Goal: Information Seeking & Learning: Learn about a topic

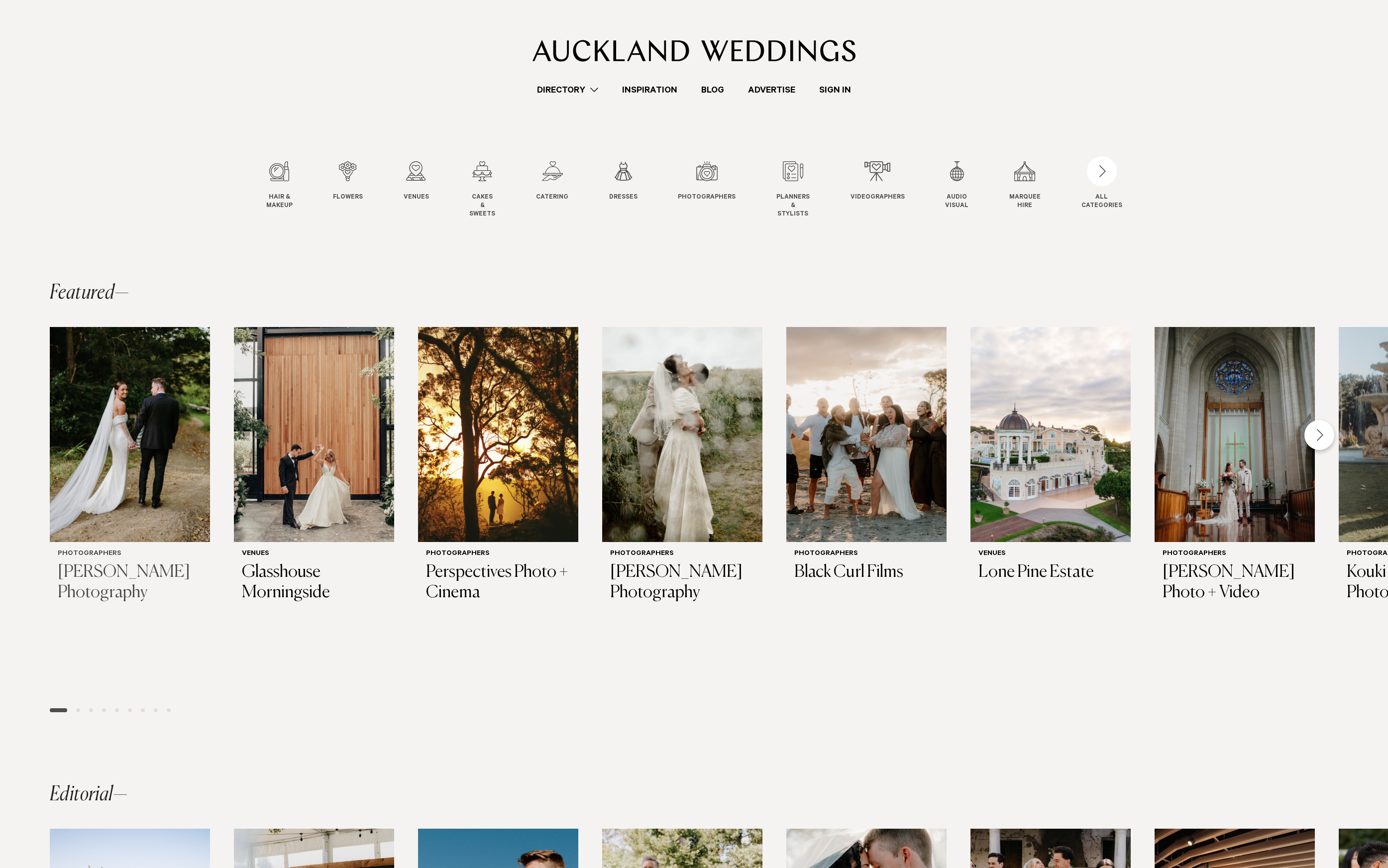
click at [119, 368] on img "1 / 29" at bounding box center [130, 434] width 160 height 215
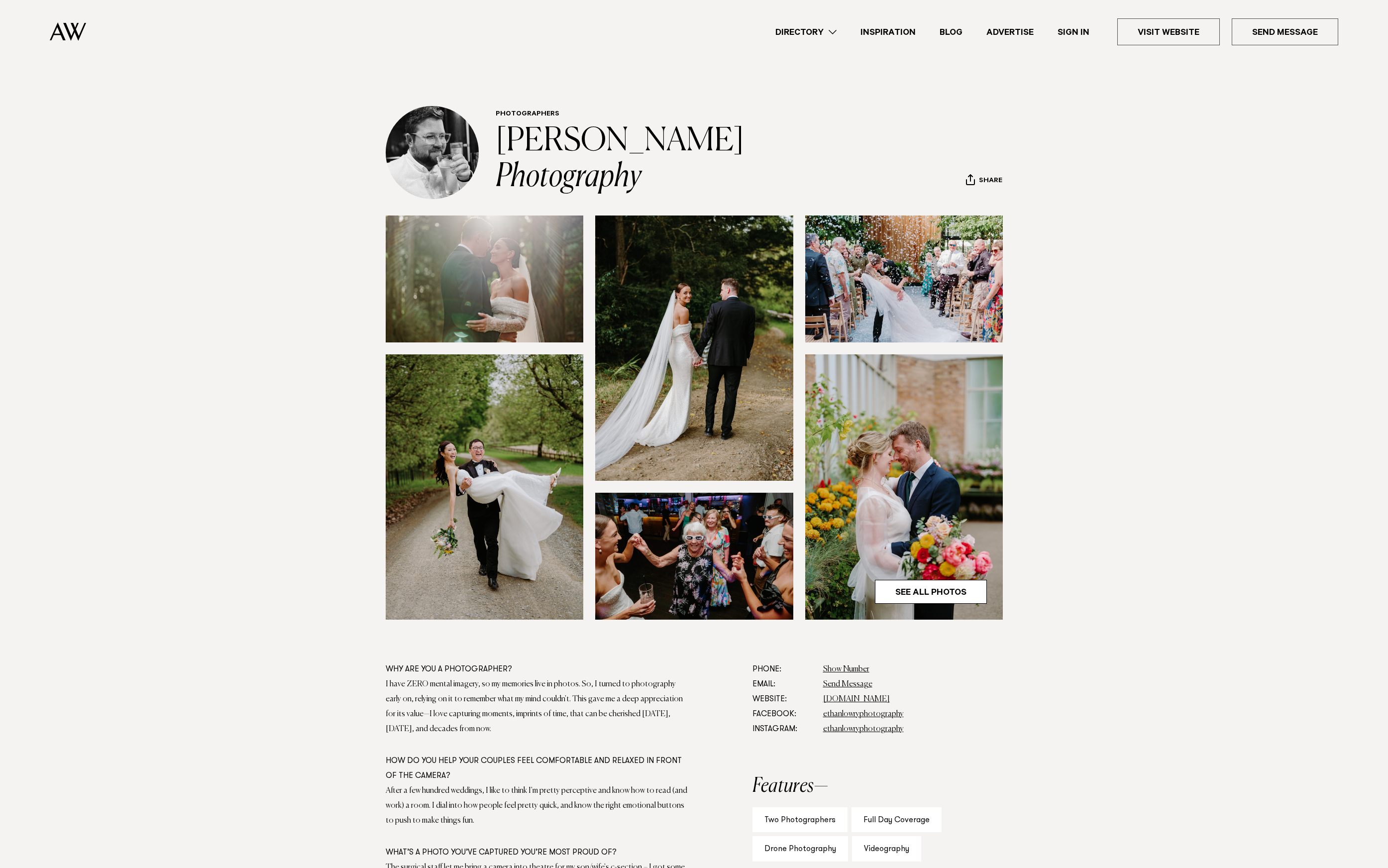
click at [147, 260] on section at bounding box center [694, 438] width 1388 height 446
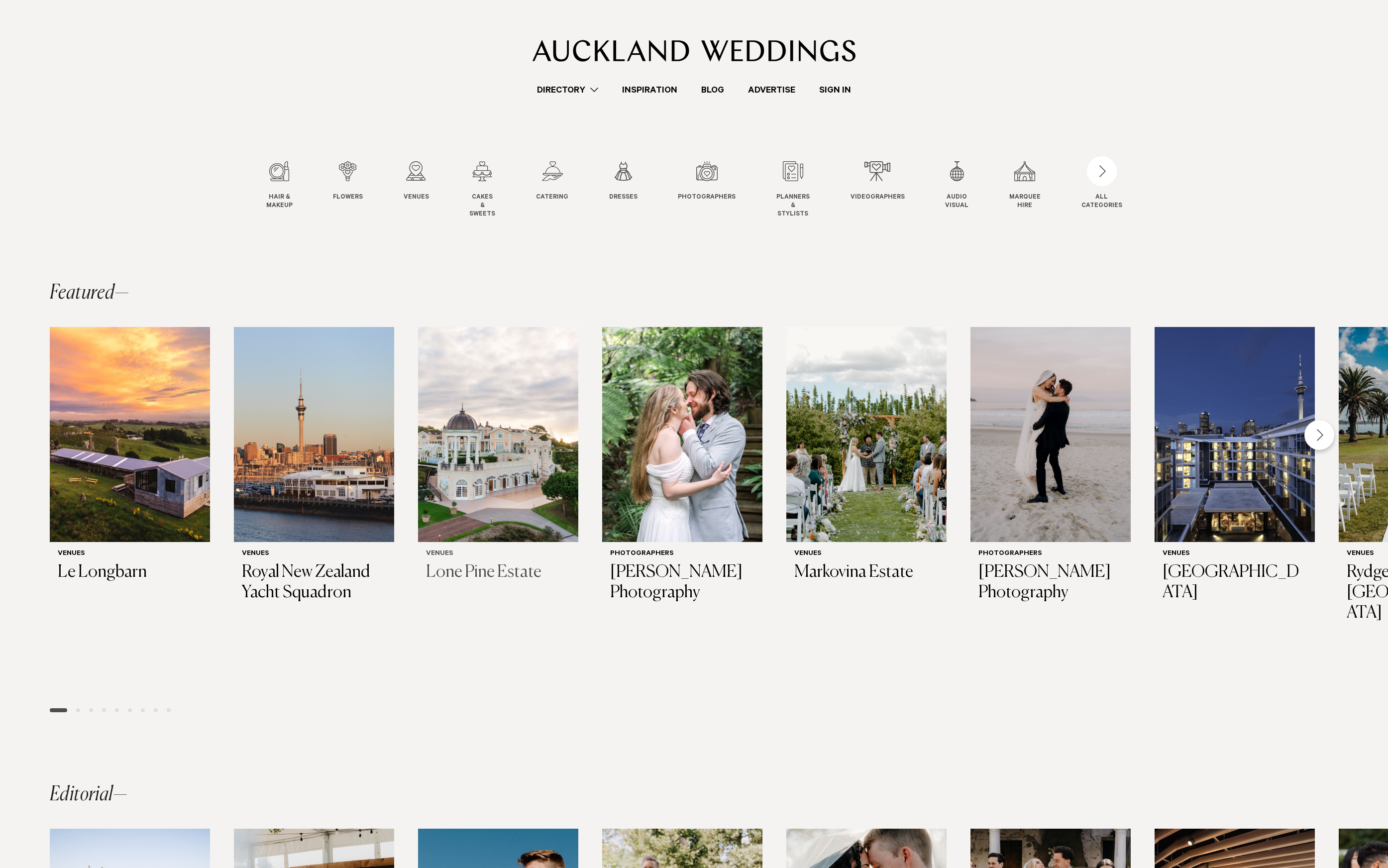
click at [418, 436] on img "3 / 29" at bounding box center [497, 434] width 160 height 215
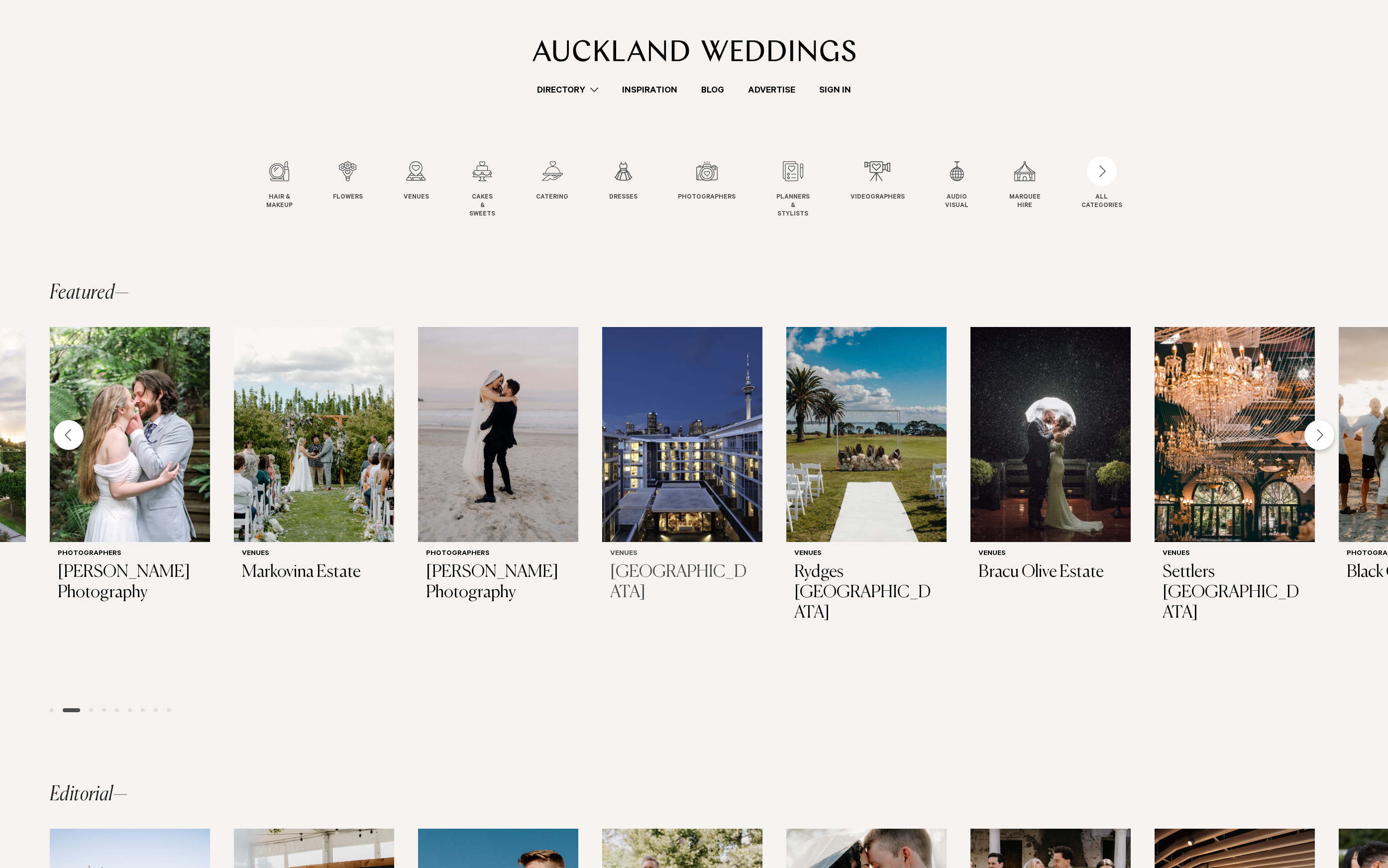
click at [602, 420] on img "7 / 29" at bounding box center [681, 434] width 160 height 215
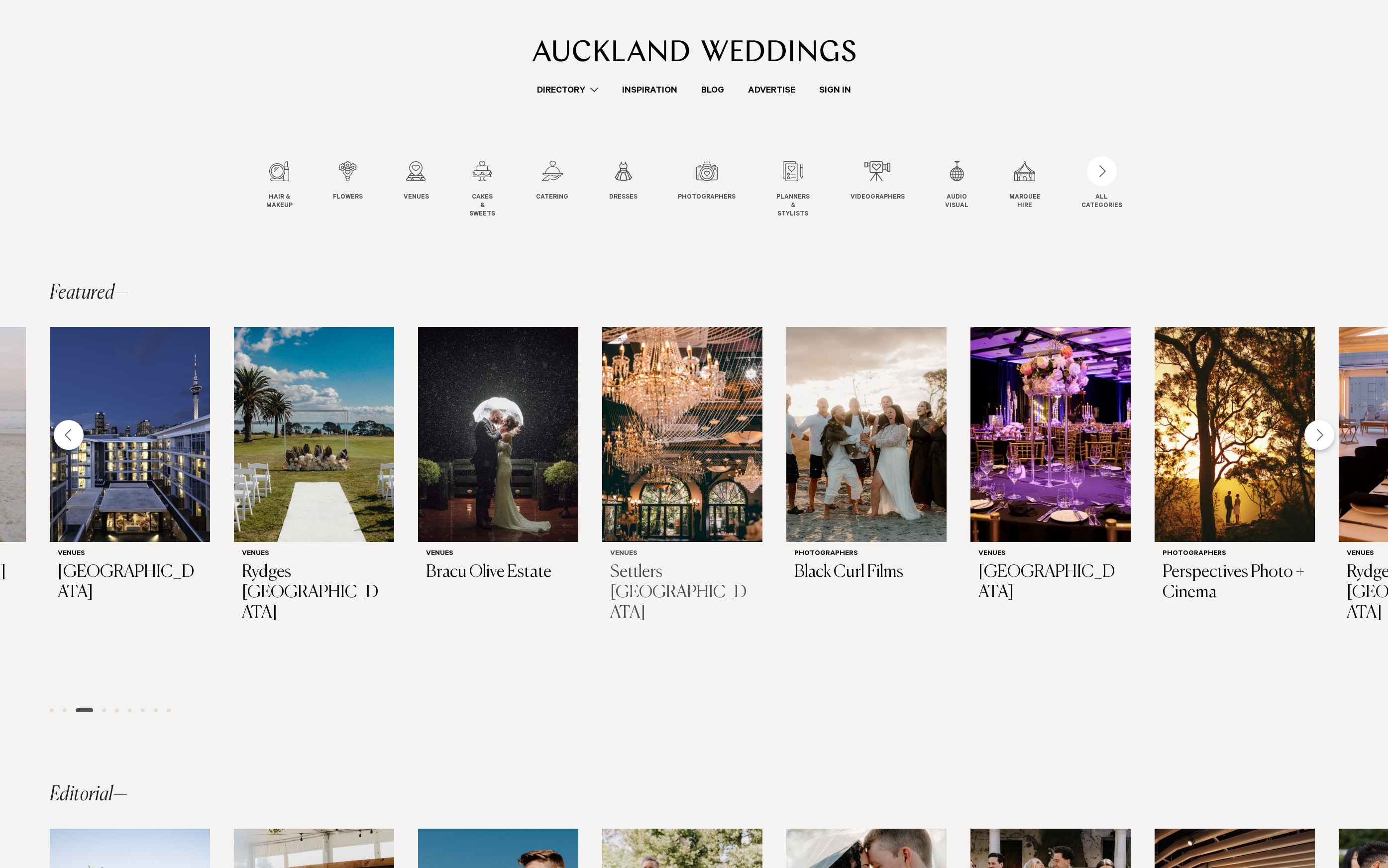
click at [602, 431] on img "10 / 29" at bounding box center [681, 434] width 160 height 215
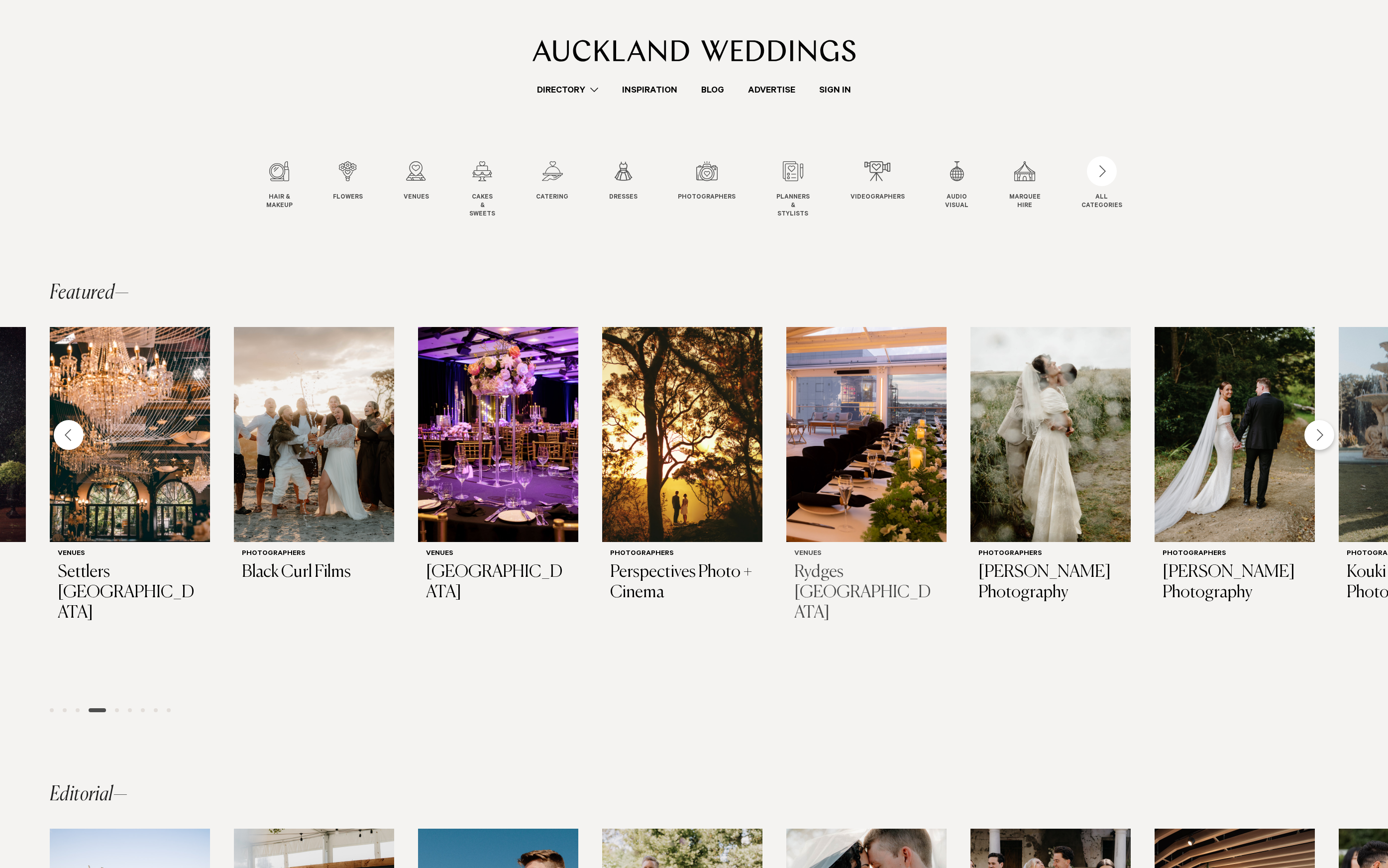
click at [786, 456] on img "14 / 29" at bounding box center [866, 434] width 160 height 215
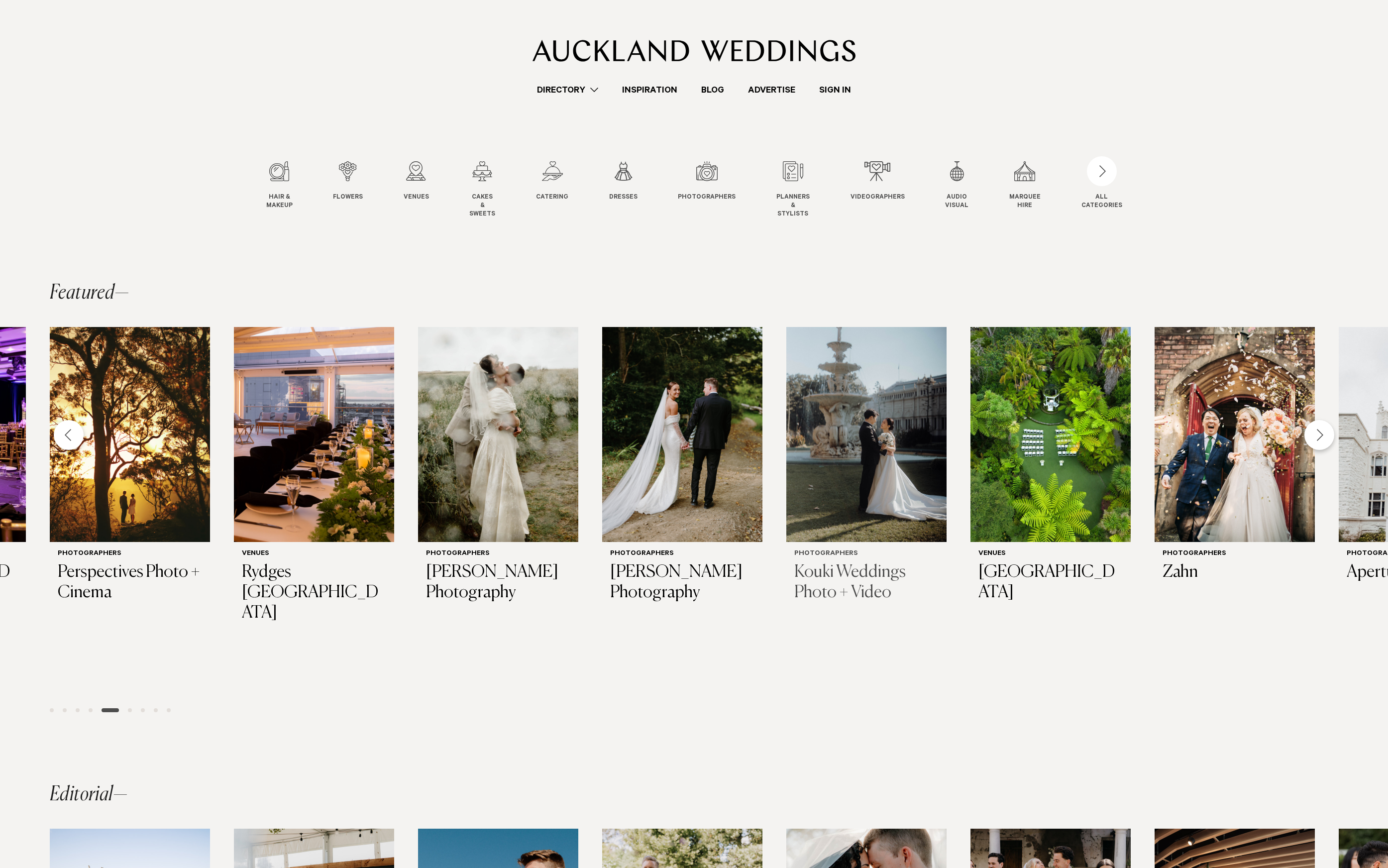
click at [786, 448] on img "17 / 29" at bounding box center [866, 434] width 160 height 215
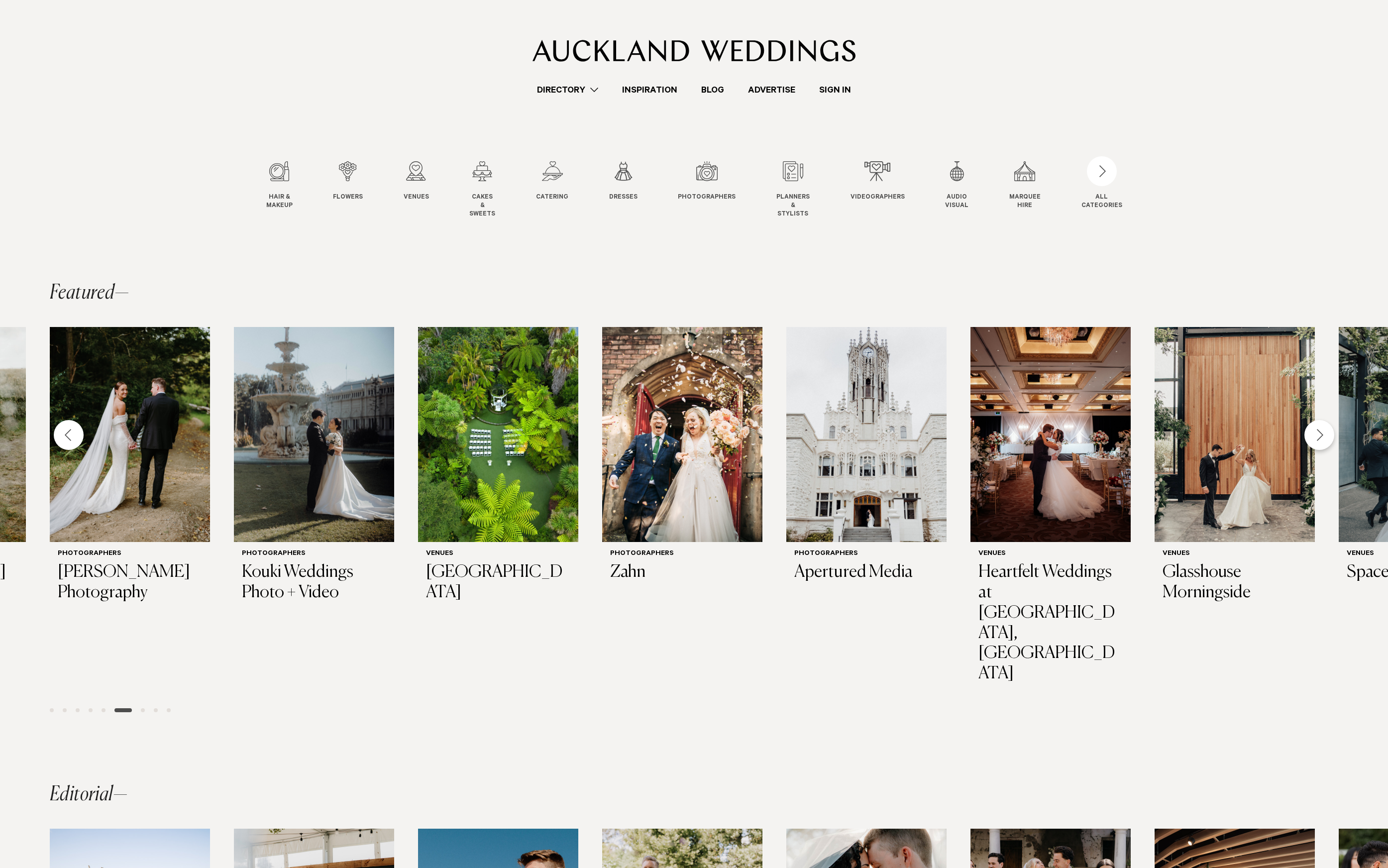
click at [216, 128] on section "Hair & Makeup Hair & Makeup Flowers Flowers Venues Venues Cakes" at bounding box center [694, 174] width 1388 height 154
